Goal: Register for event/course

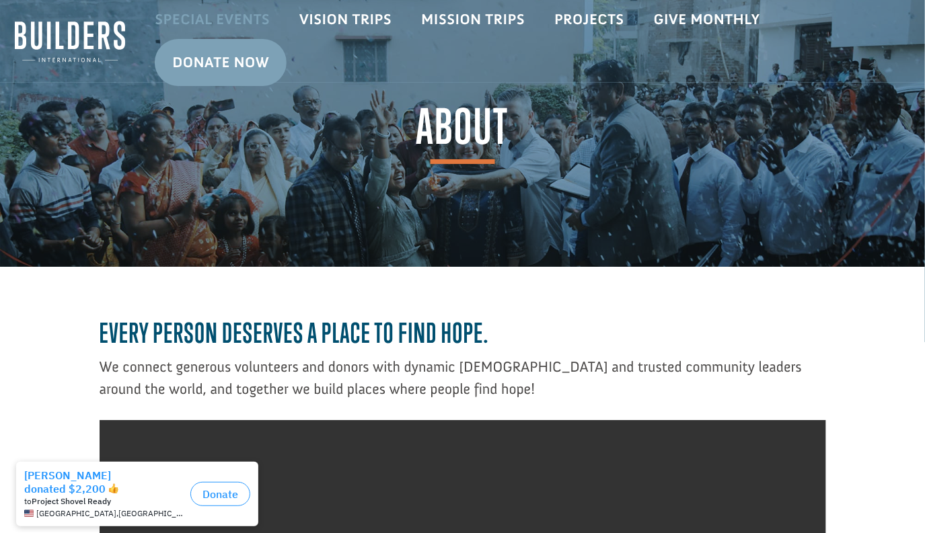
click at [239, 15] on link "Special Events" at bounding box center [212, 19] width 145 height 39
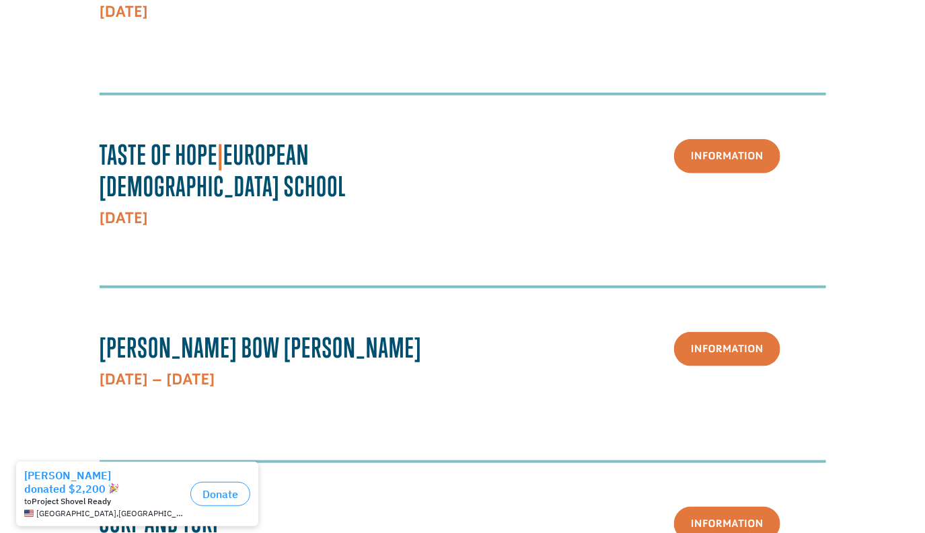
scroll to position [455, 0]
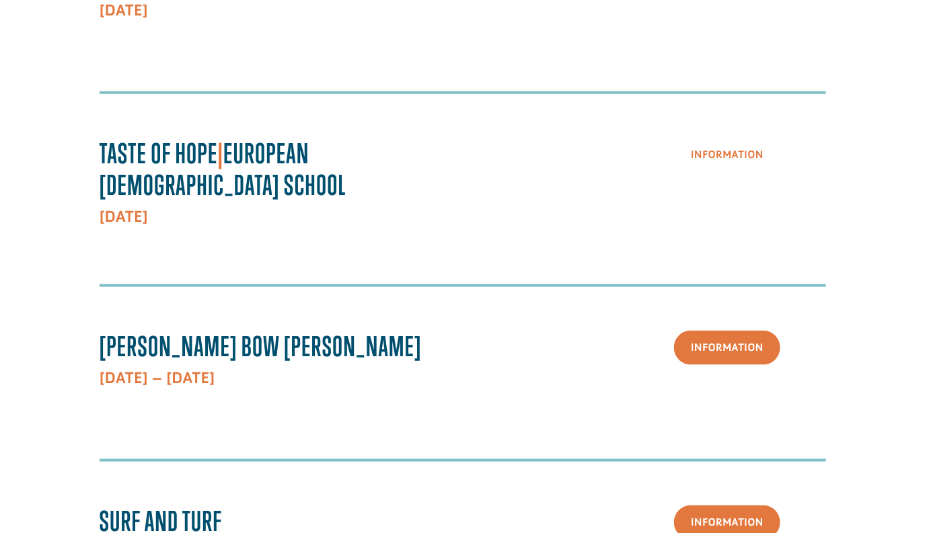
click at [710, 157] on link "Information" at bounding box center [727, 155] width 106 height 34
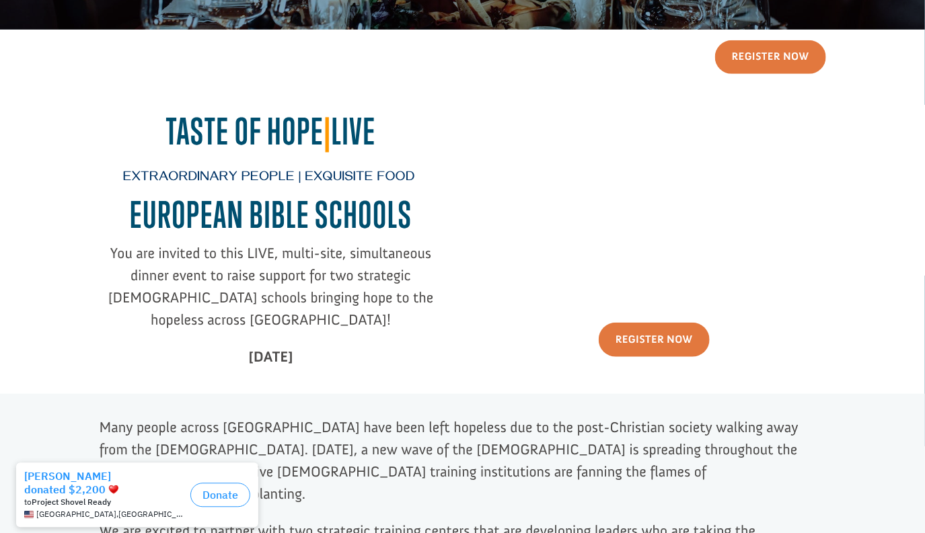
scroll to position [237, 0]
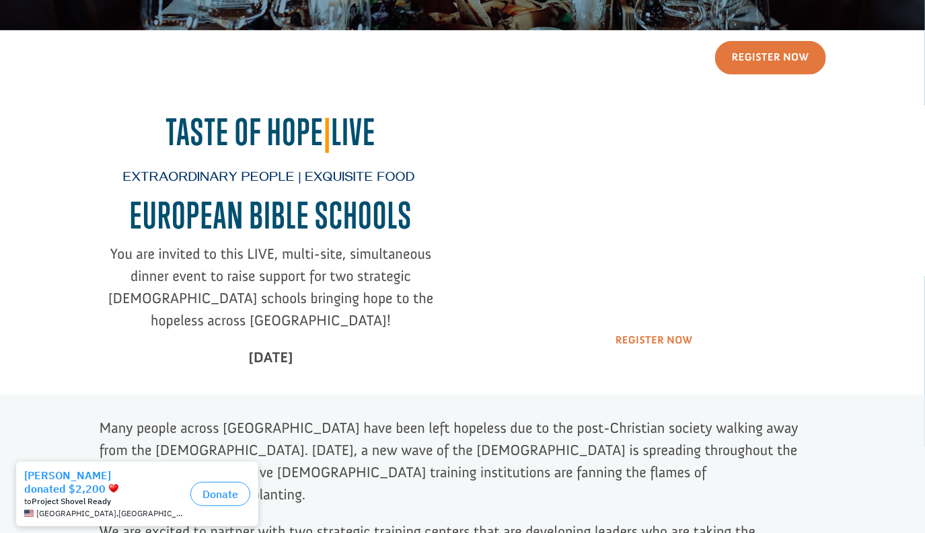
click at [672, 334] on link "Register Now" at bounding box center [654, 341] width 111 height 34
